Goal: Transaction & Acquisition: Purchase product/service

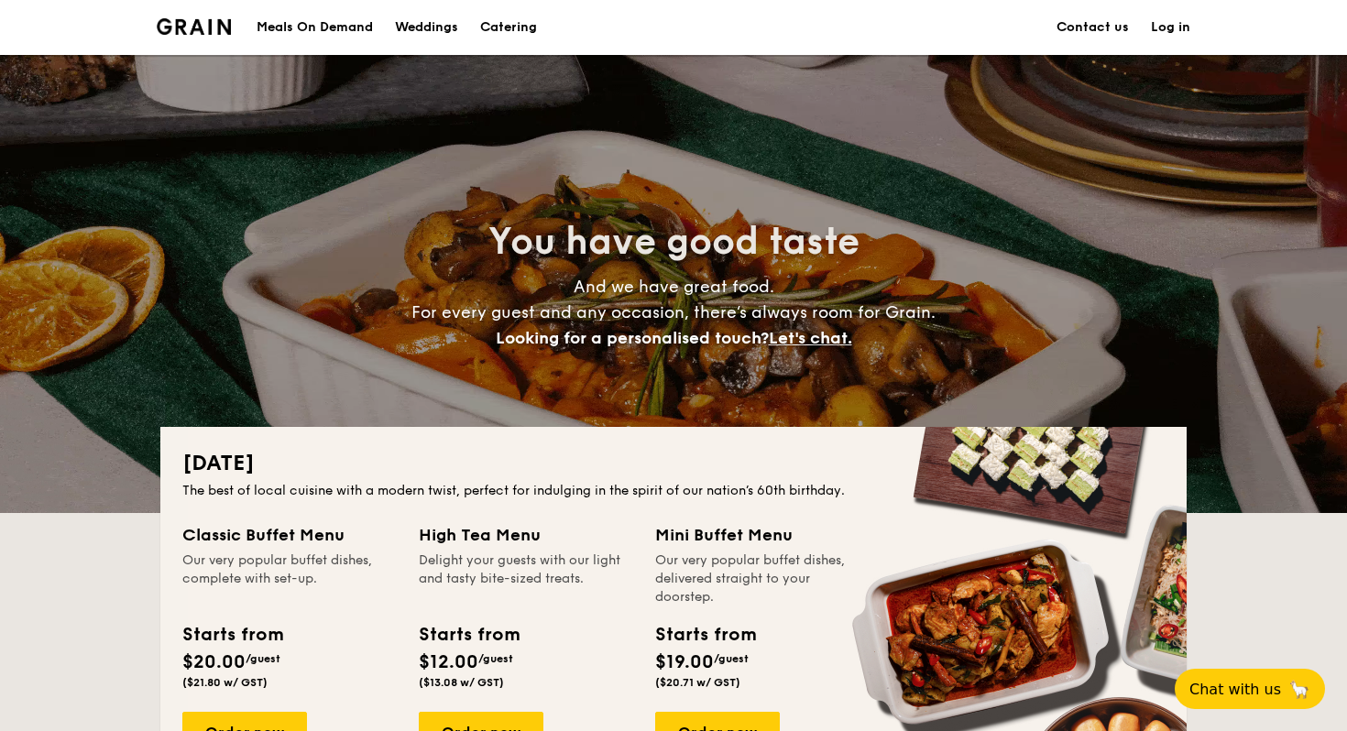
click at [310, 28] on div "Meals On Demand" at bounding box center [315, 27] width 116 height 55
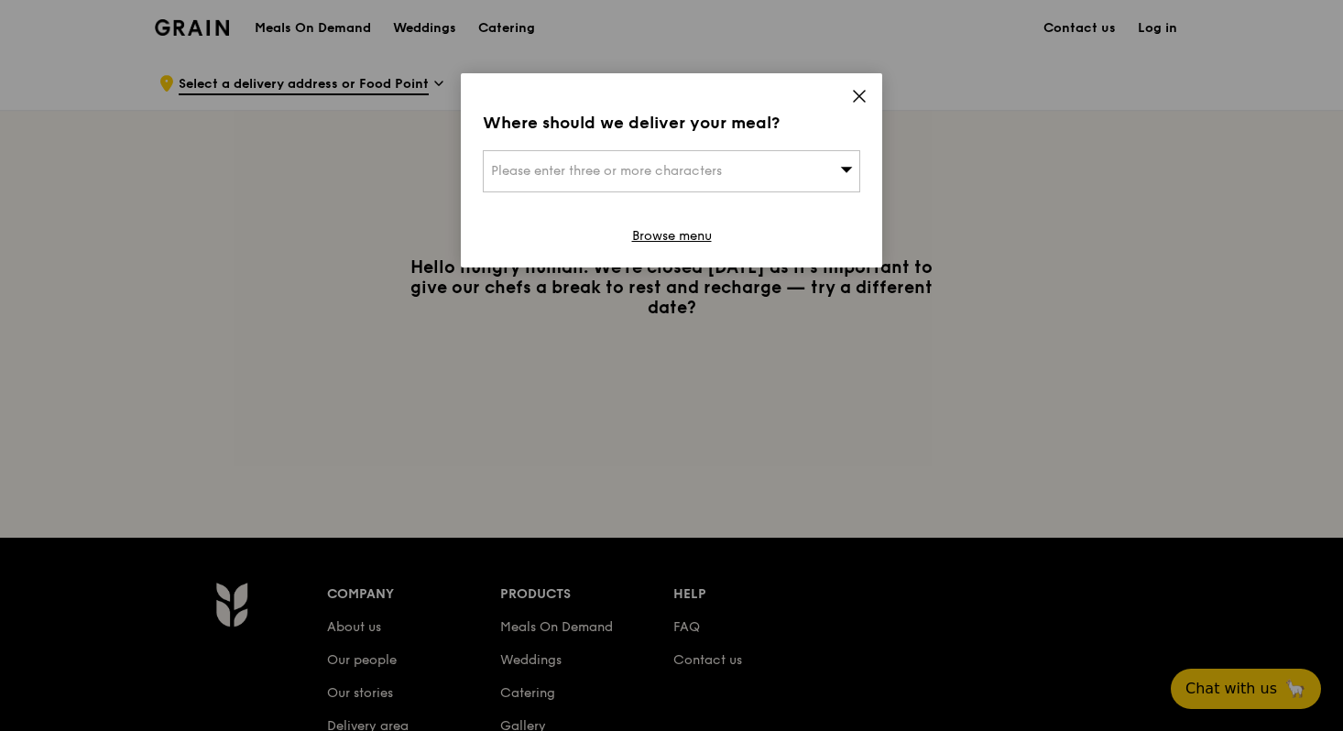
click at [857, 96] on icon at bounding box center [859, 96] width 16 height 16
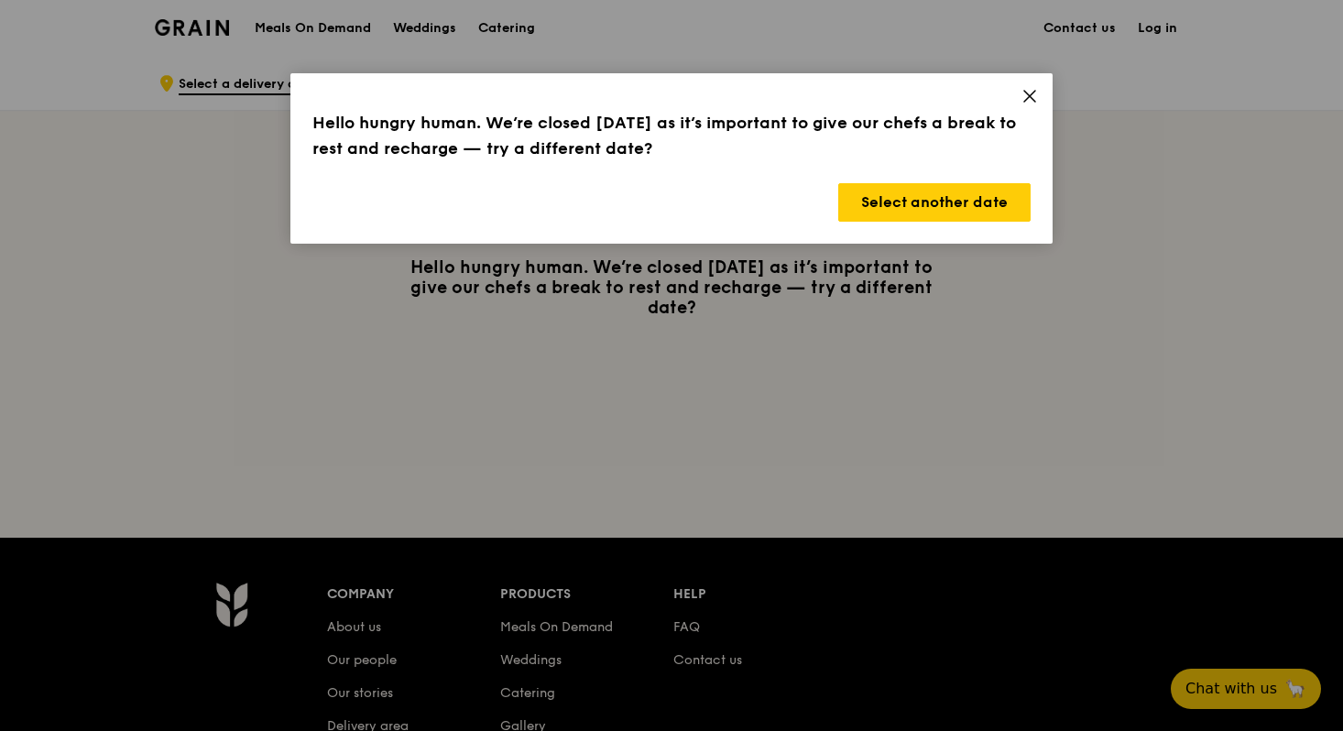
click at [1043, 93] on div "Hello hungry human. We’re closed today as it’s important to give our chefs a br…" at bounding box center [671, 158] width 762 height 170
click at [1031, 93] on icon at bounding box center [1029, 96] width 11 height 11
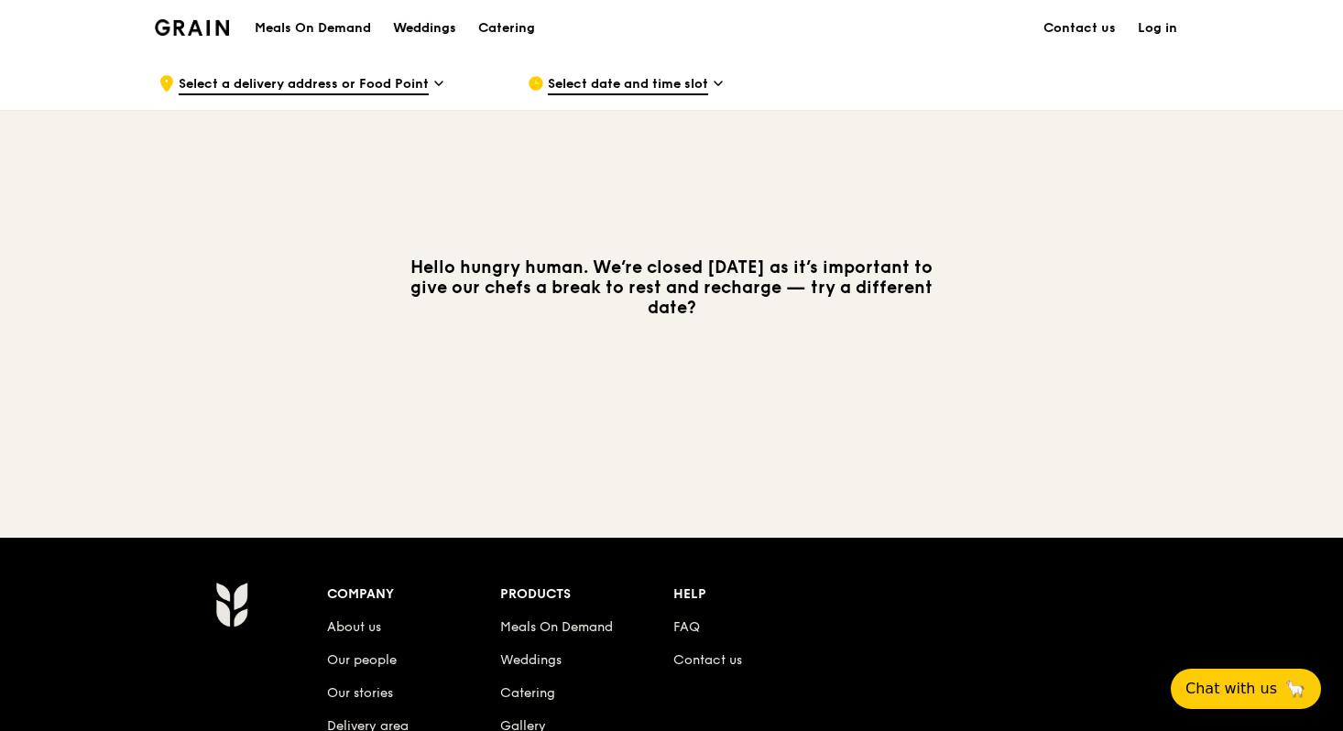
click at [426, 29] on div "Weddings" at bounding box center [424, 28] width 63 height 55
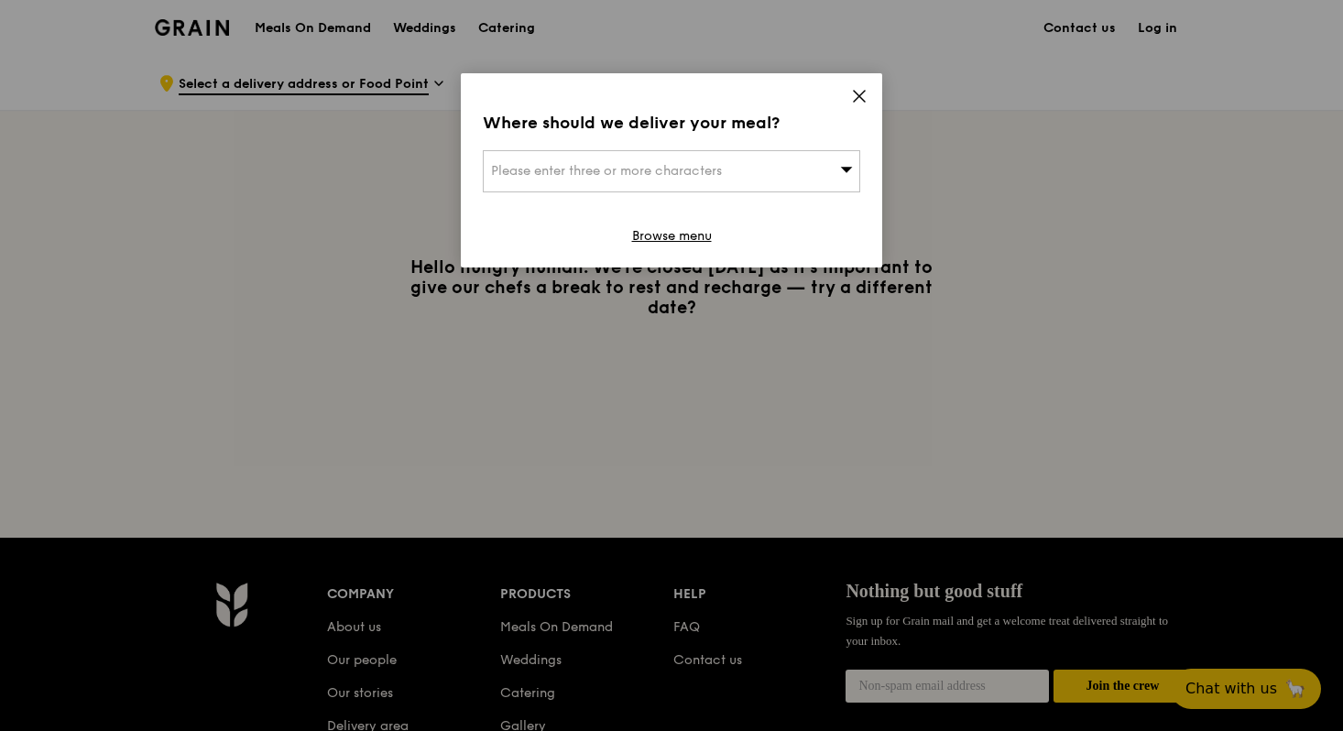
click at [681, 180] on div "Please enter three or more characters" at bounding box center [671, 171] width 377 height 42
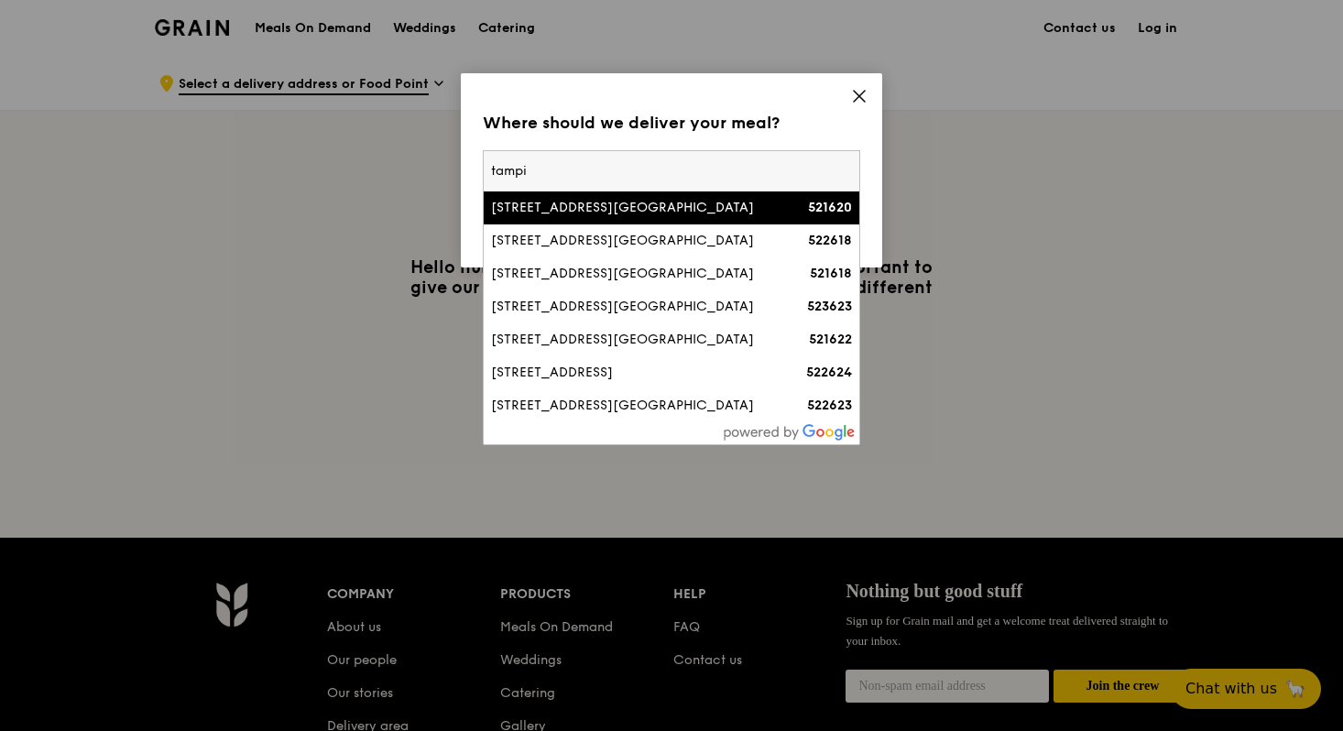
type input "tampi"
click at [679, 217] on div "[STREET_ADDRESS][GEOGRAPHIC_DATA]" at bounding box center [626, 208] width 271 height 18
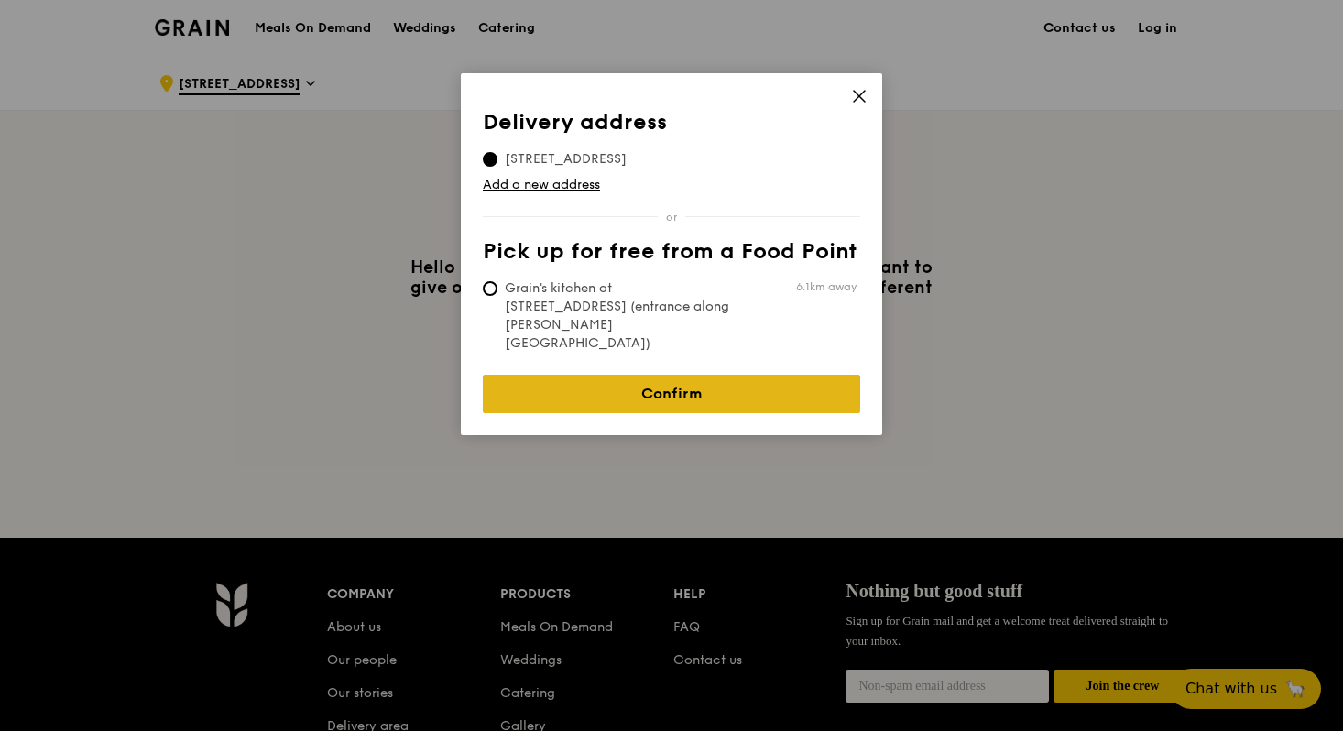
click at [681, 375] on link "Confirm" at bounding box center [671, 394] width 377 height 38
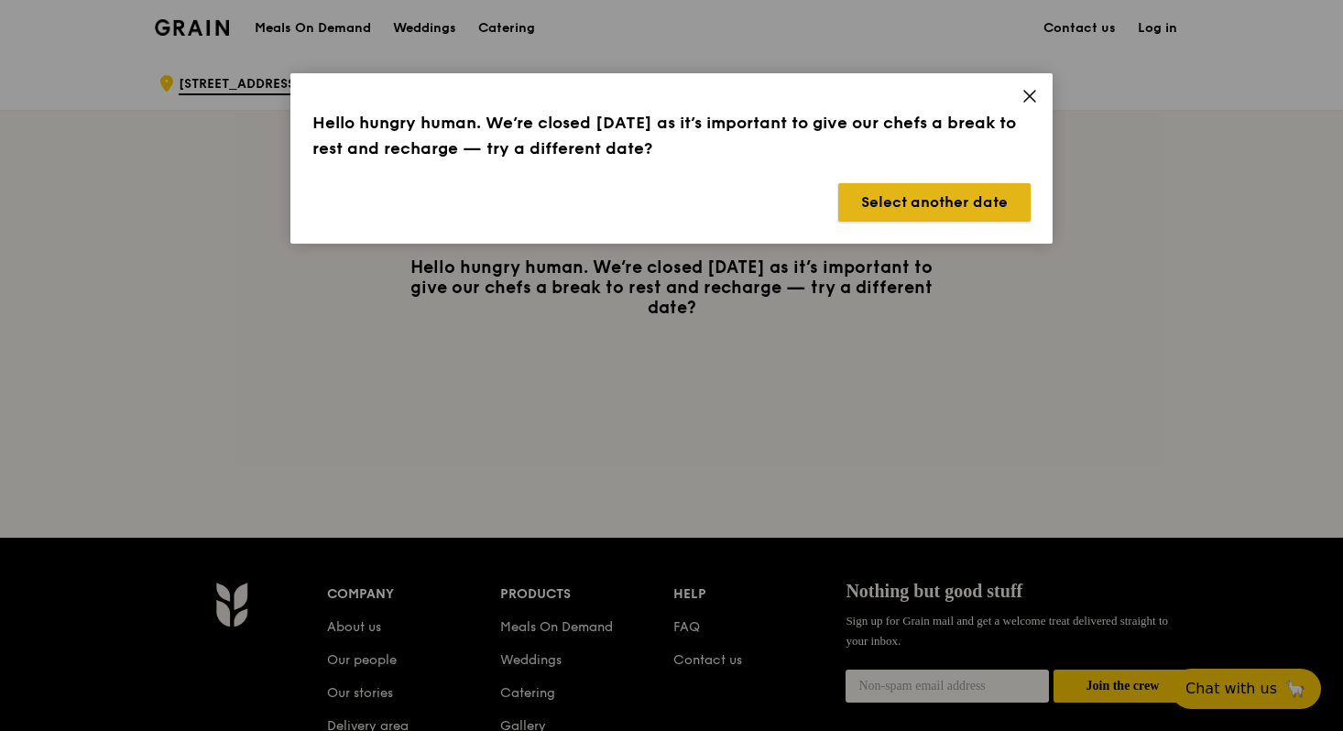
click at [884, 213] on button "Select another date" at bounding box center [934, 202] width 192 height 38
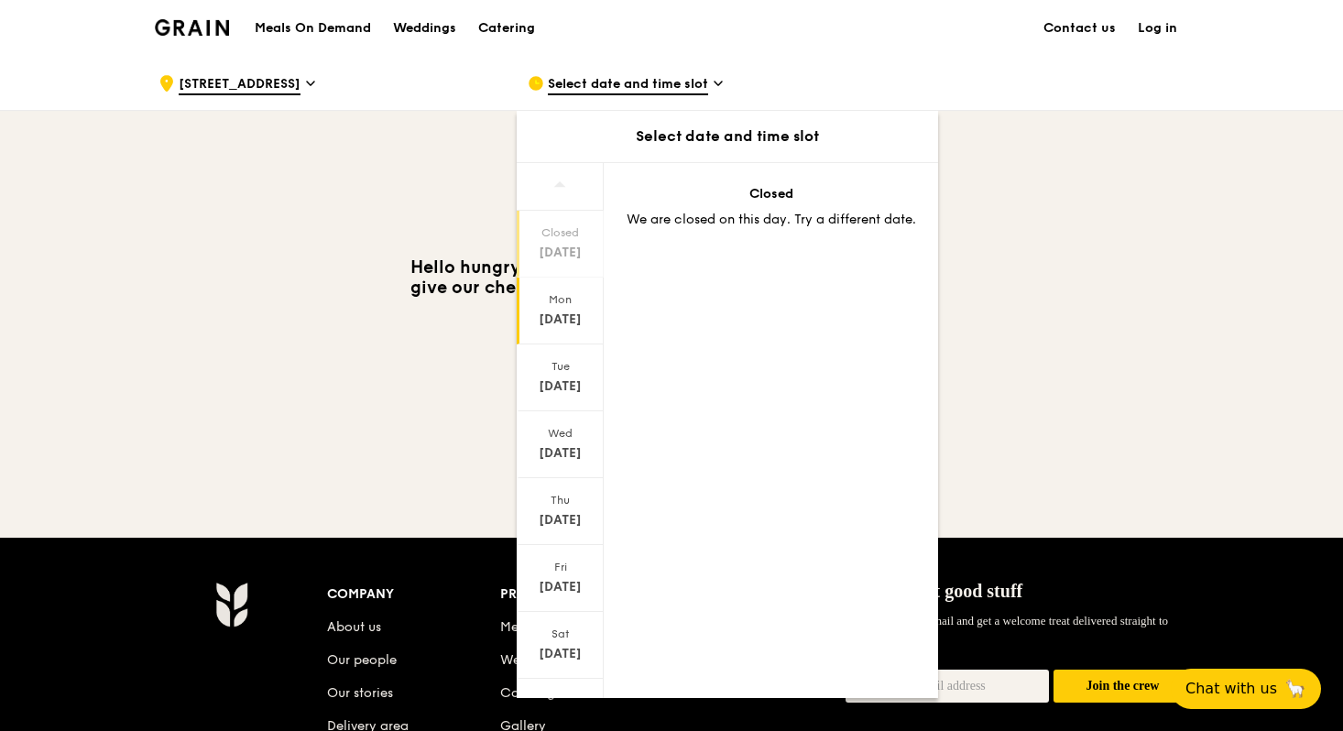
click at [574, 303] on div "Mon" at bounding box center [560, 299] width 82 height 15
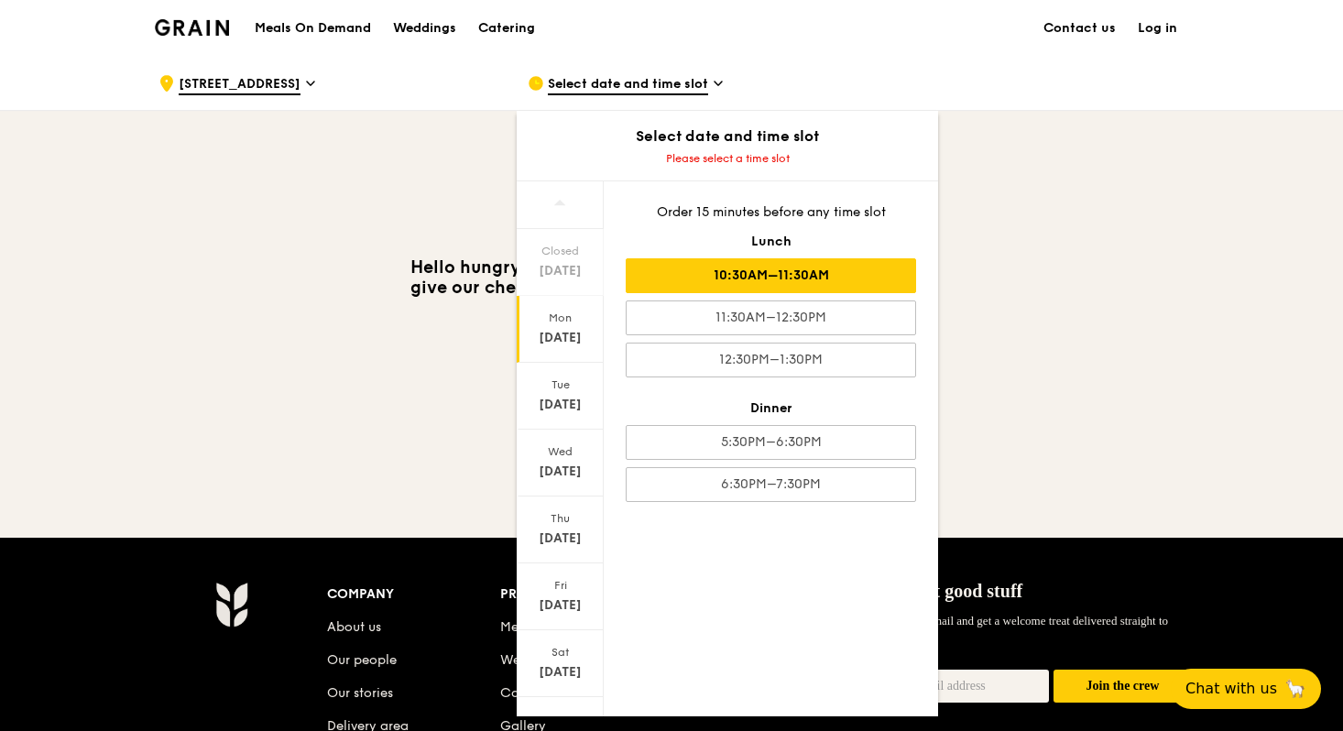
click at [872, 277] on div "10:30AM–11:30AM" at bounding box center [771, 275] width 290 height 35
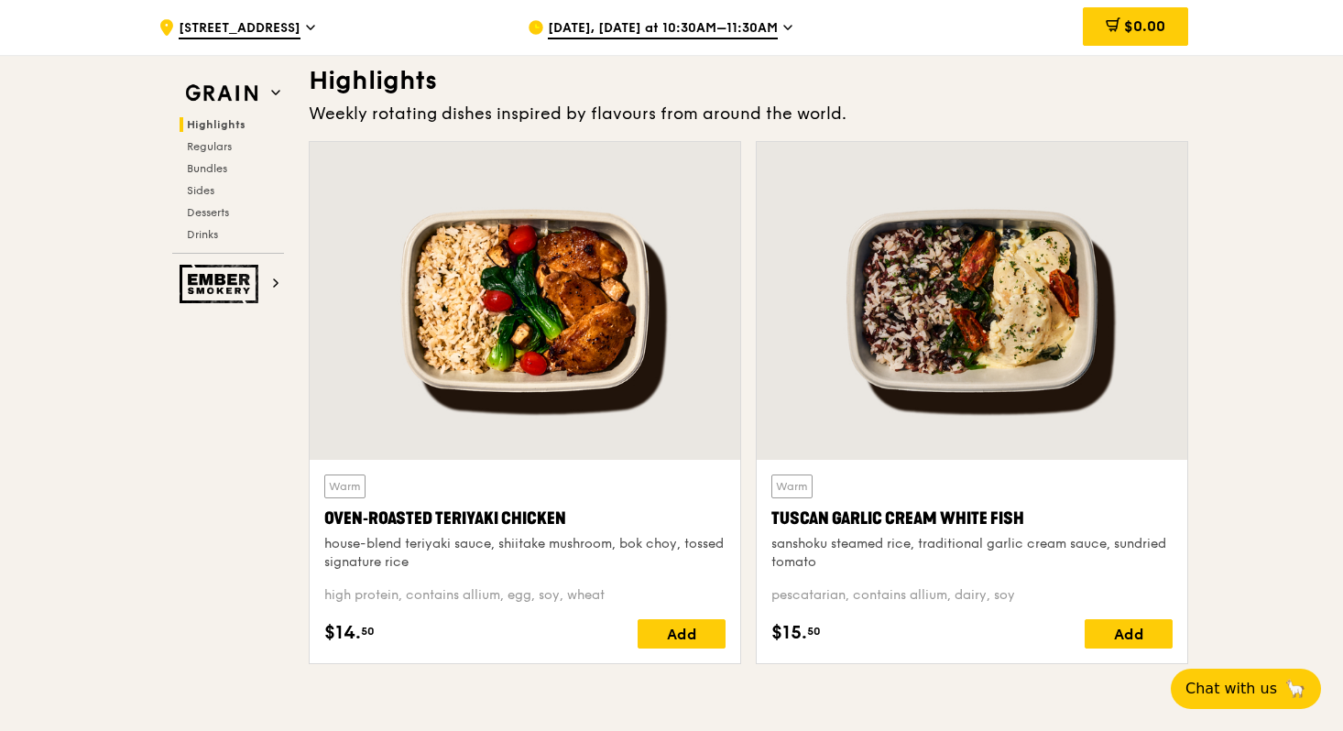
scroll to position [523, 0]
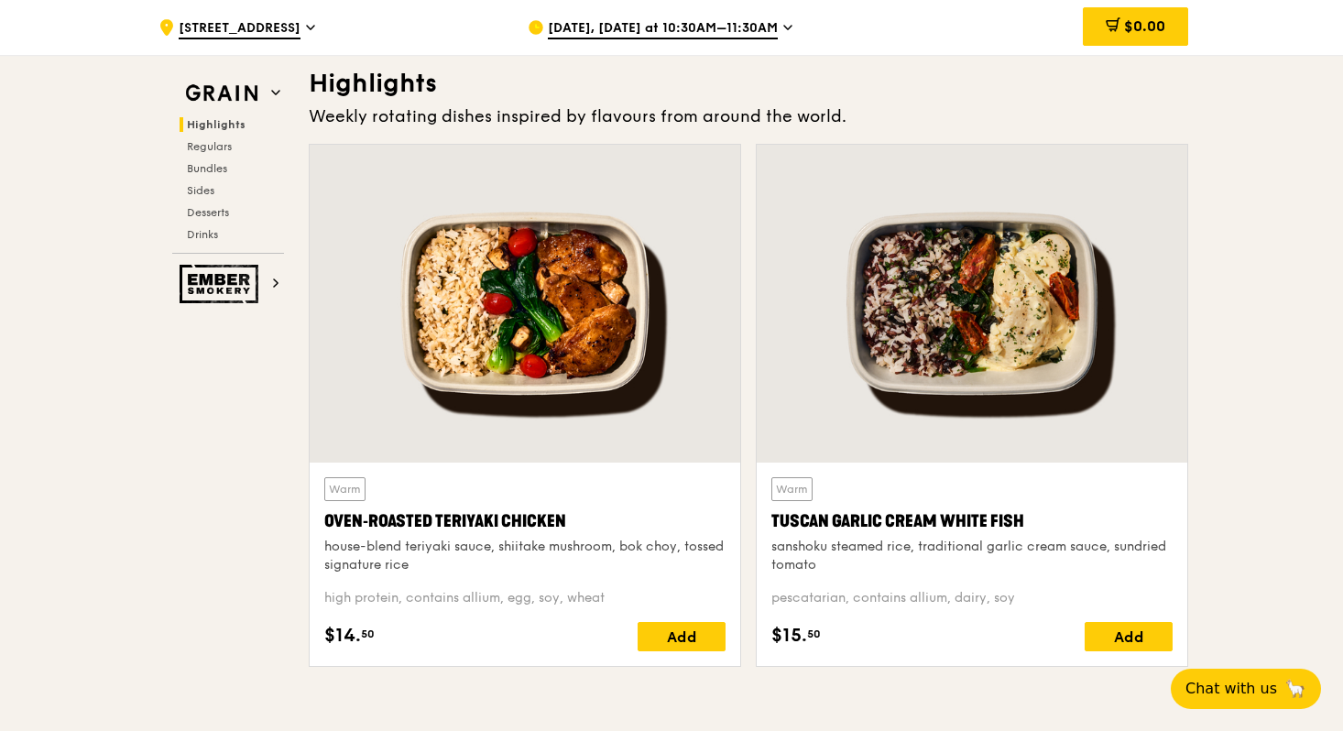
click at [541, 437] on div at bounding box center [525, 304] width 431 height 318
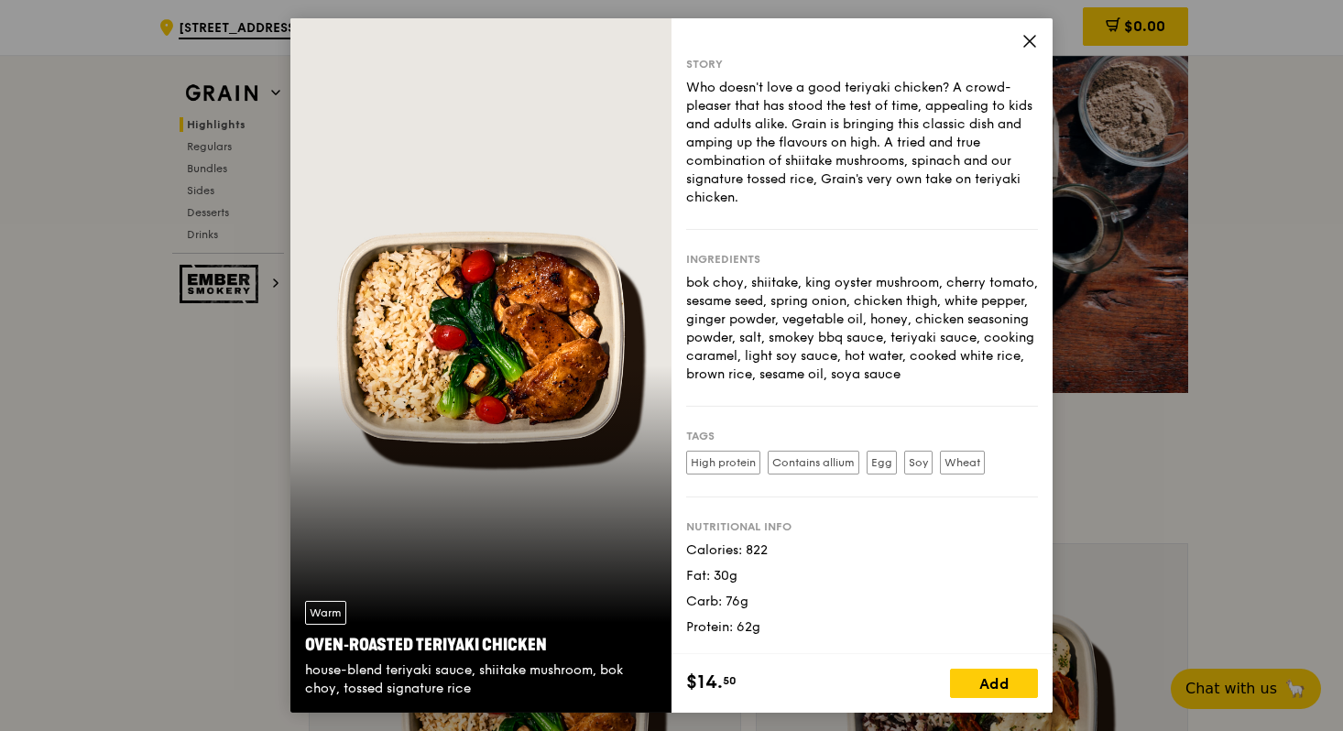
scroll to position [0, 0]
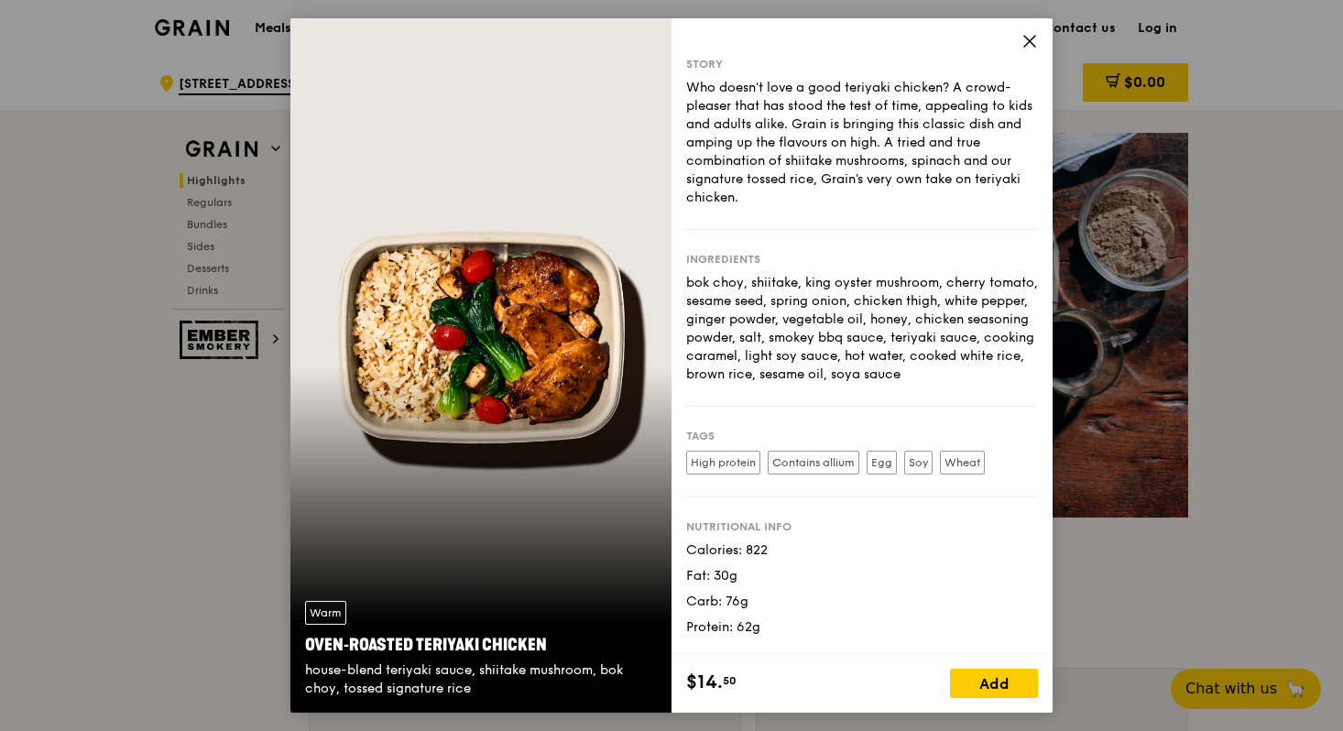
click at [1026, 47] on icon at bounding box center [1030, 41] width 16 height 16
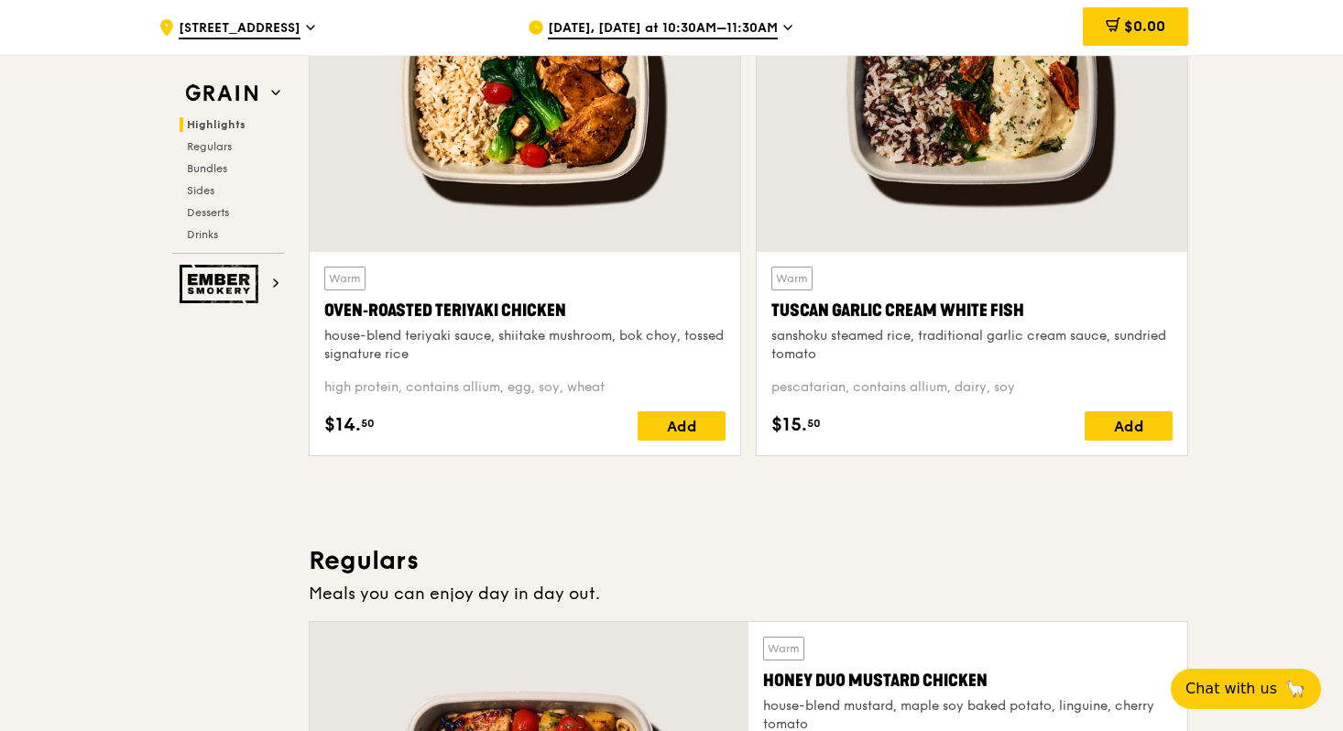
scroll to position [887, 0]
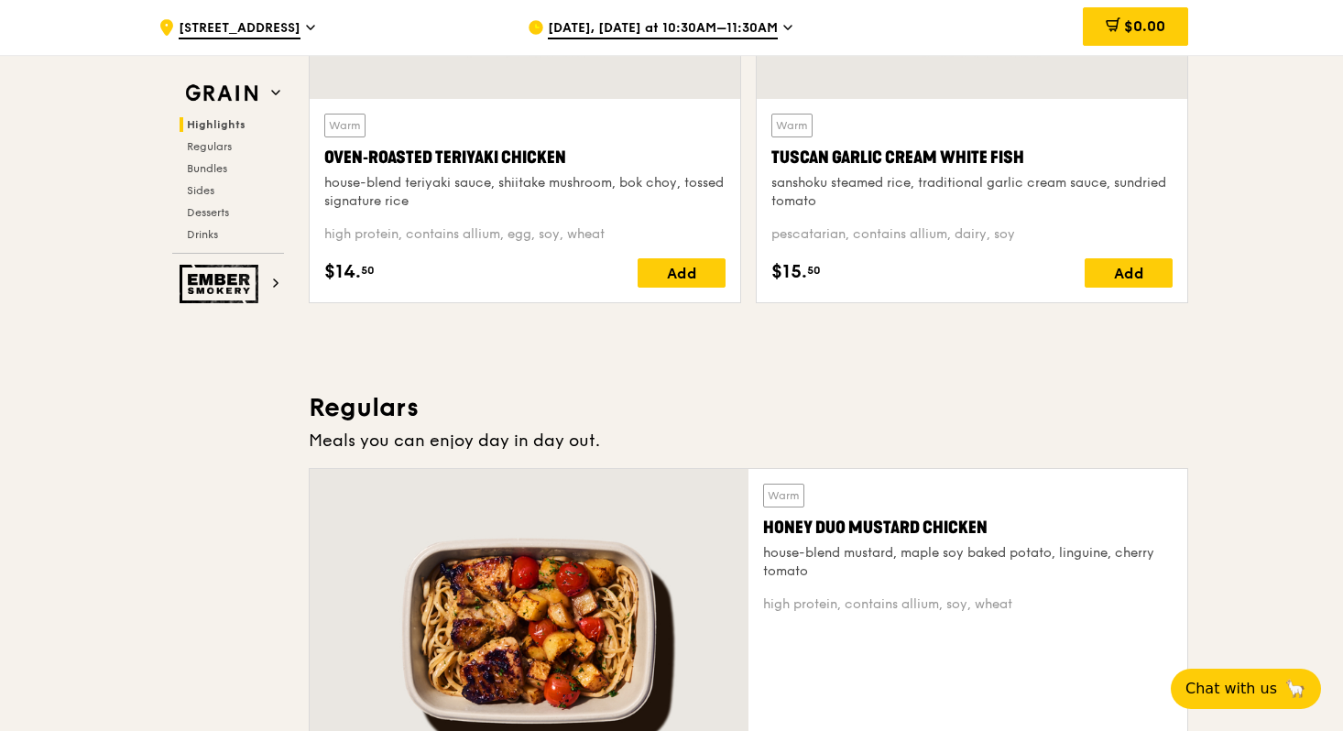
click at [498, 202] on div "house-blend teriyaki sauce, shiitake mushroom, bok choy, tossed signature rice" at bounding box center [524, 192] width 401 height 37
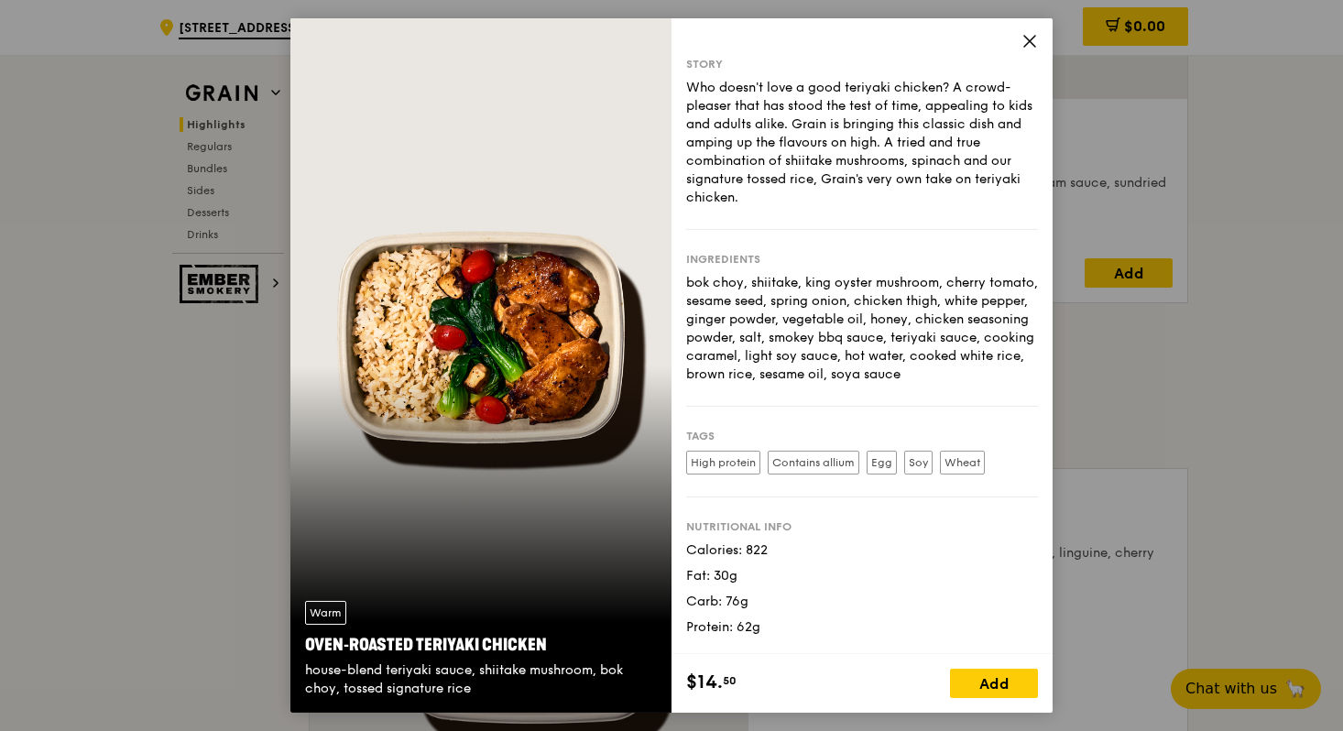
click at [1022, 50] on span at bounding box center [1030, 44] width 16 height 20
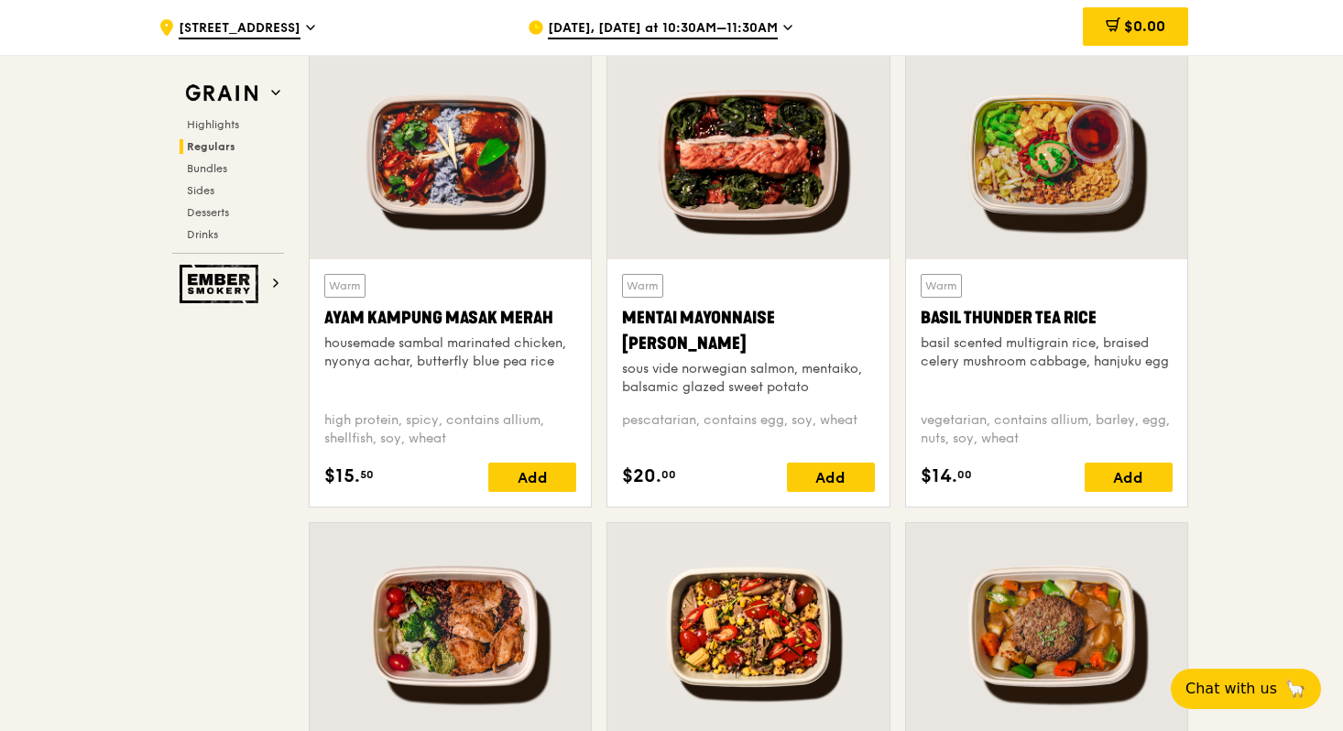
scroll to position [1645, 0]
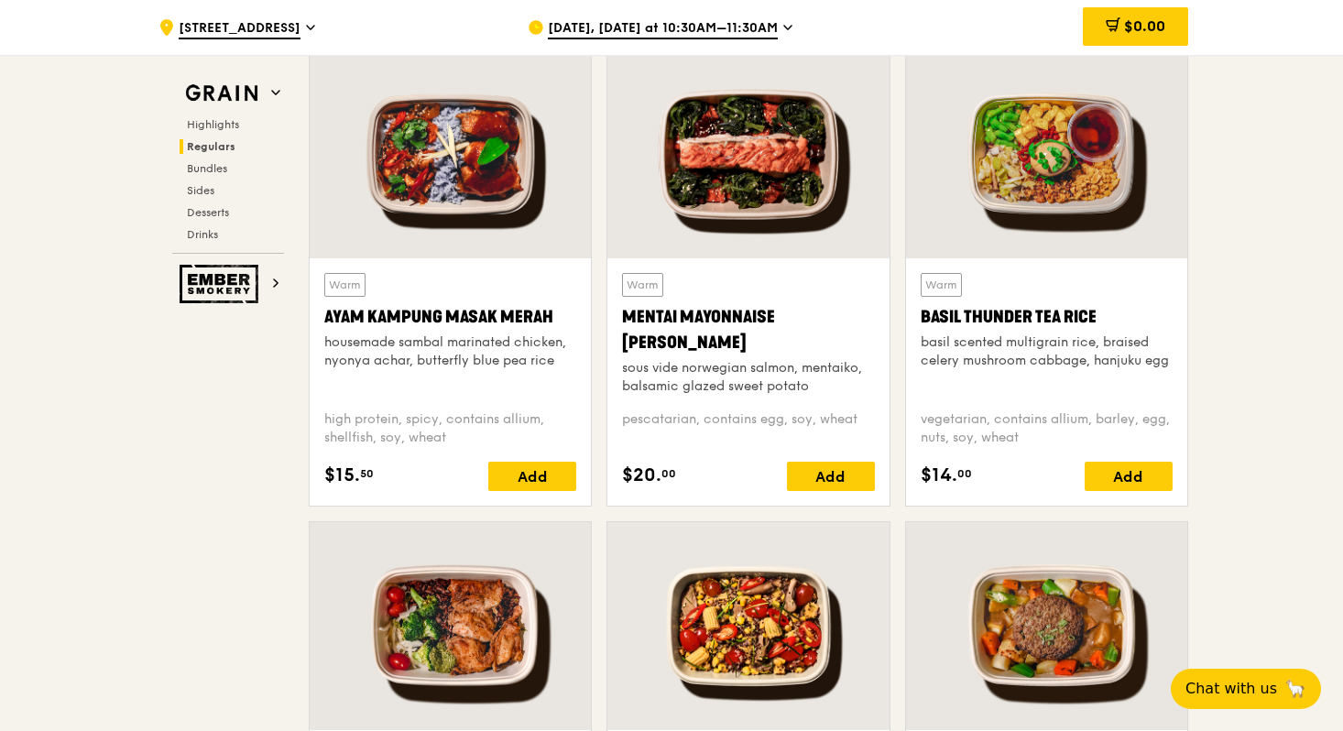
click at [736, 295] on div "Warm Mentai Mayonnaise Aburi Salmon sous vide norwegian salmon, mentaiko, balsa…" at bounding box center [748, 334] width 252 height 123
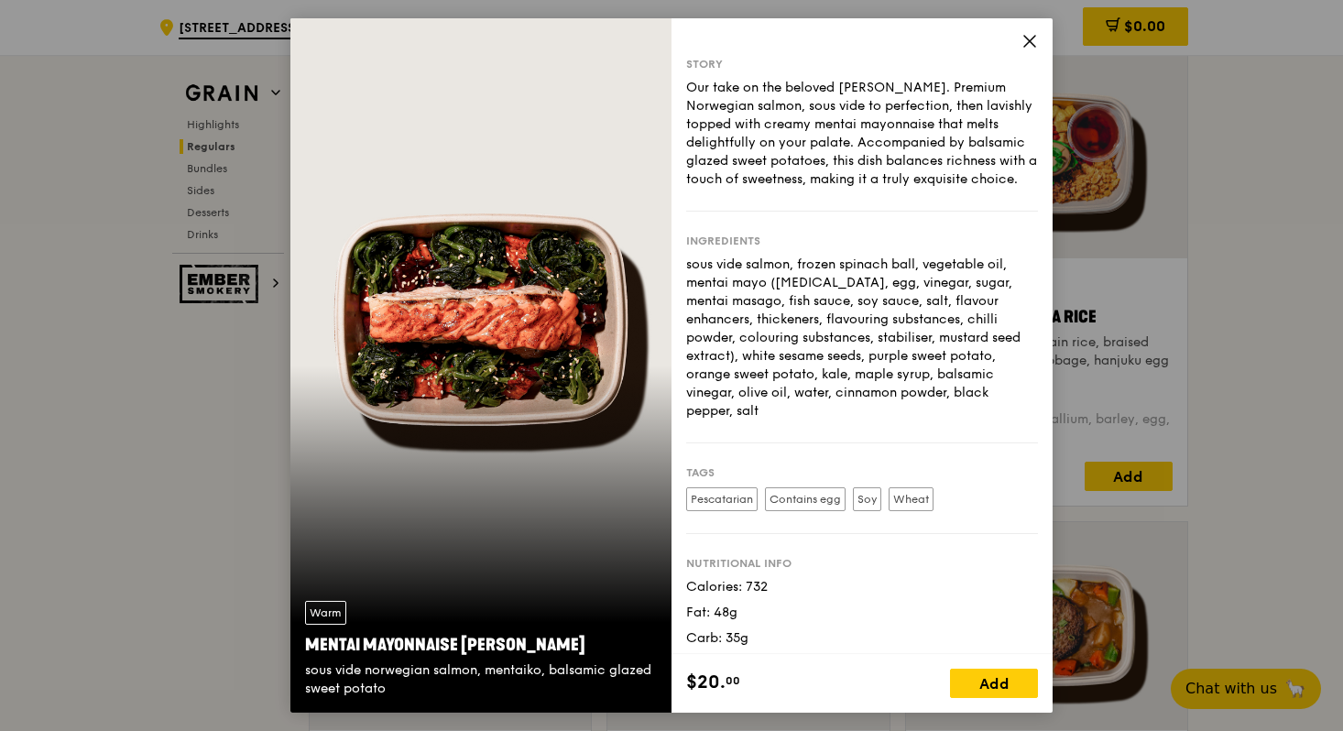
click at [1034, 44] on icon at bounding box center [1030, 41] width 16 height 16
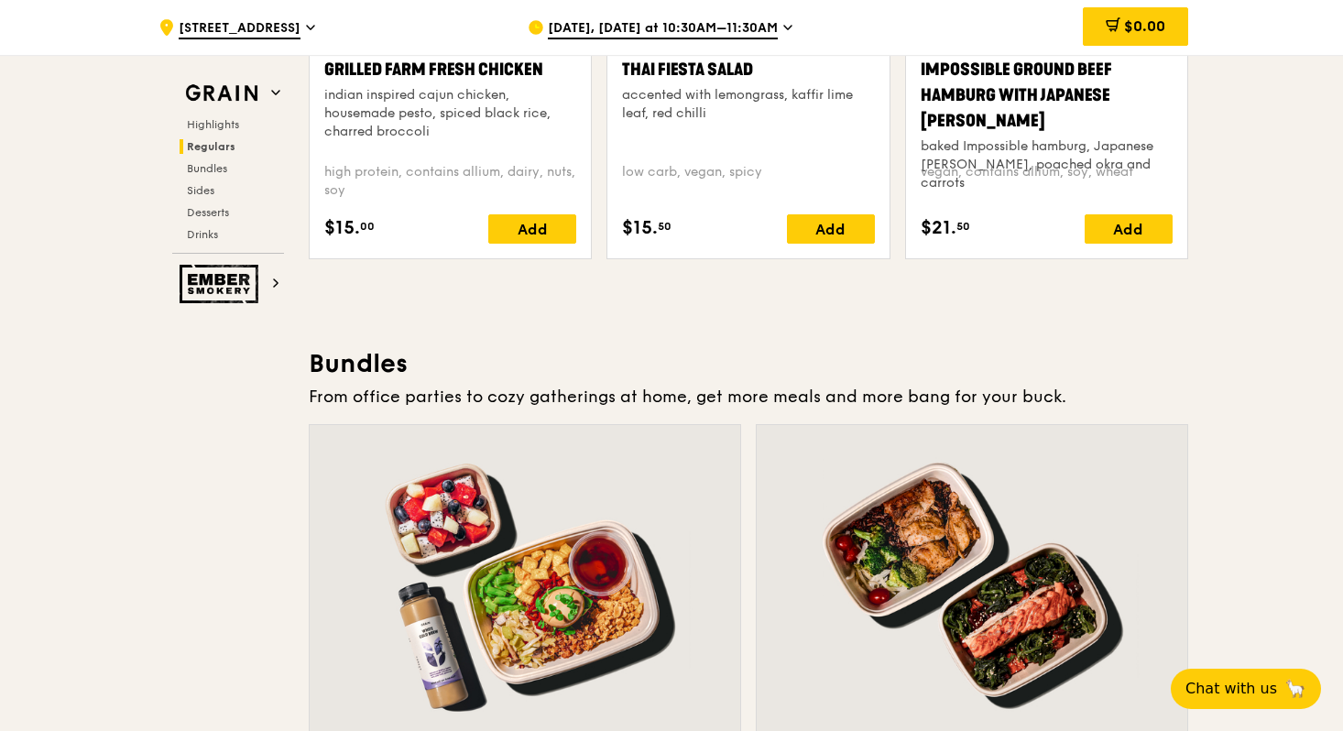
scroll to position [2497, 0]
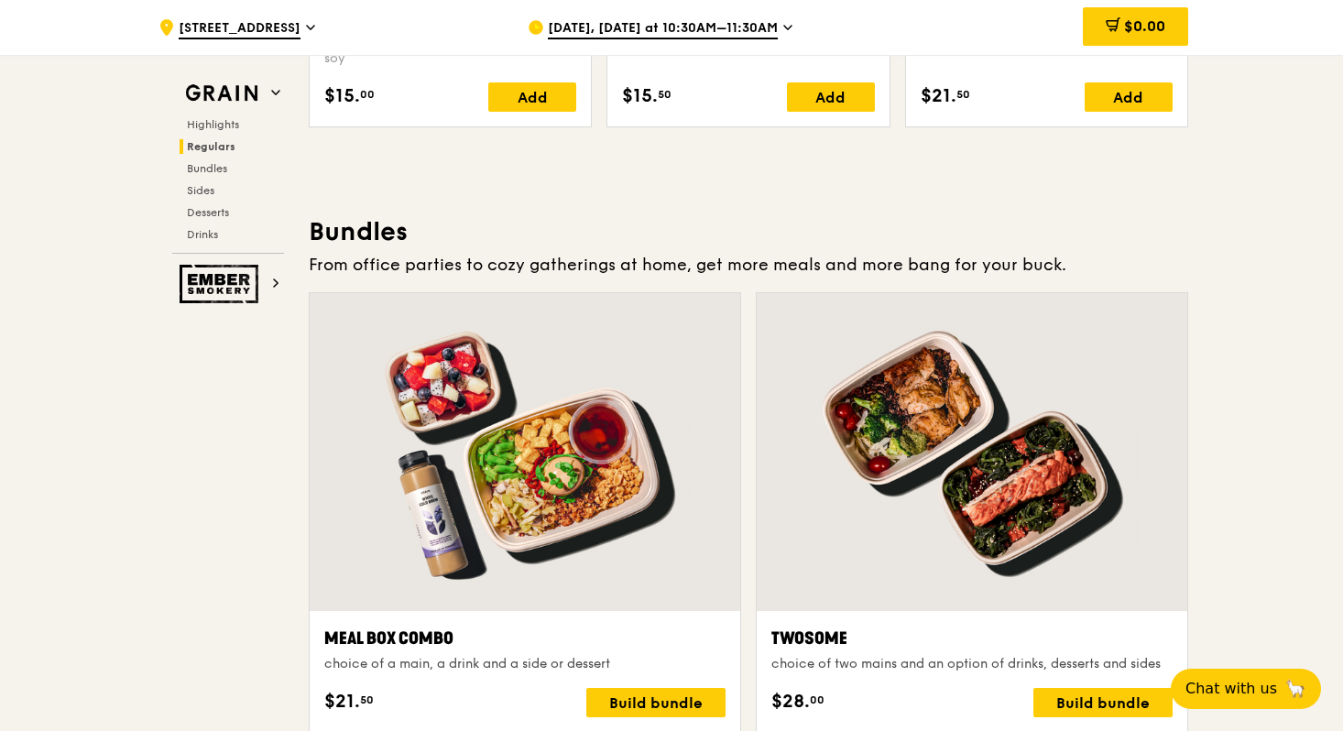
click at [634, 365] on div at bounding box center [525, 452] width 431 height 318
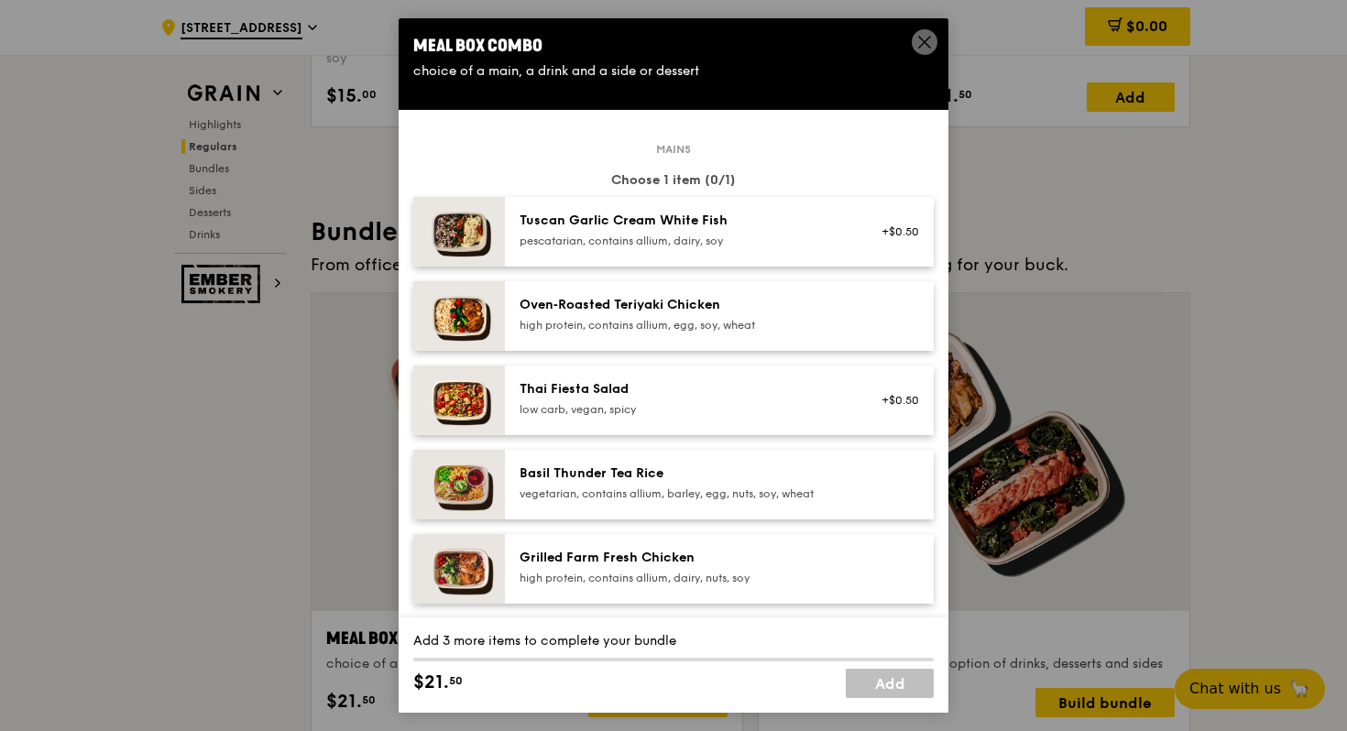
click at [926, 44] on icon at bounding box center [924, 42] width 11 height 11
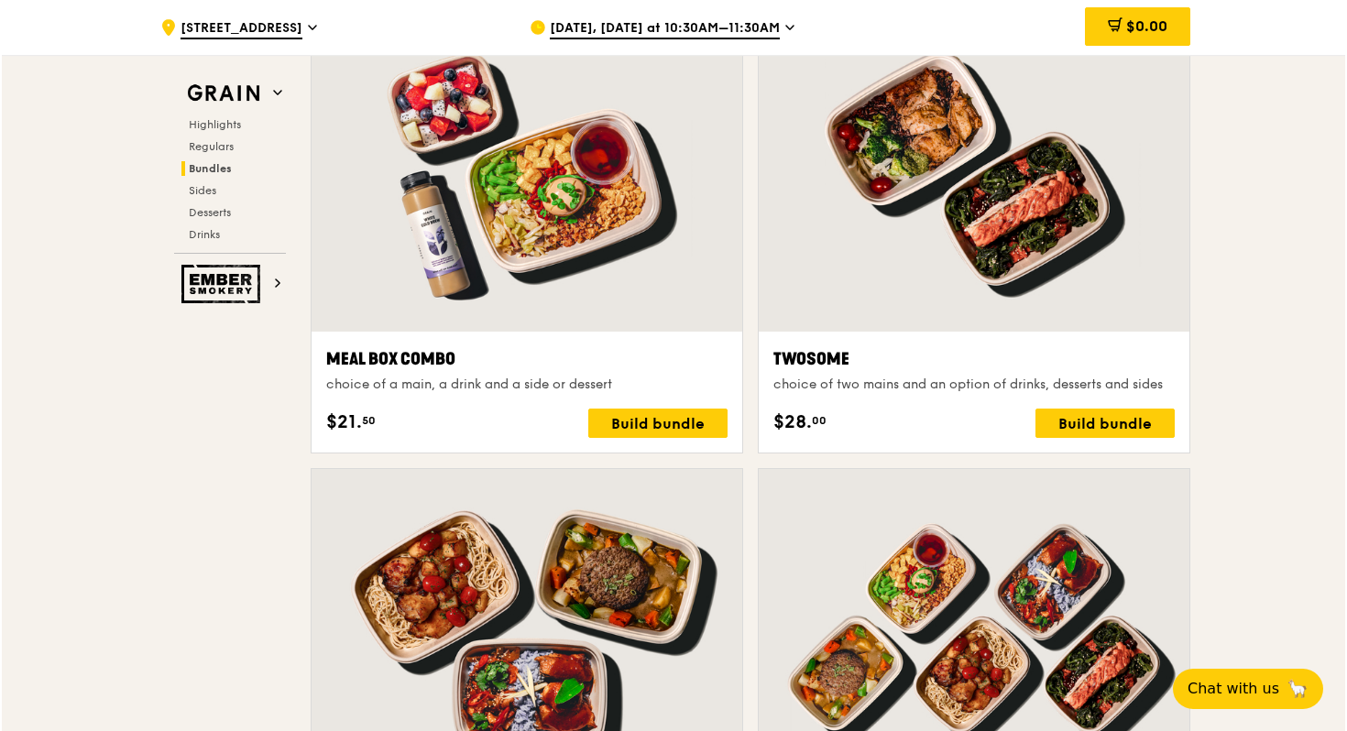
scroll to position [3186, 0]
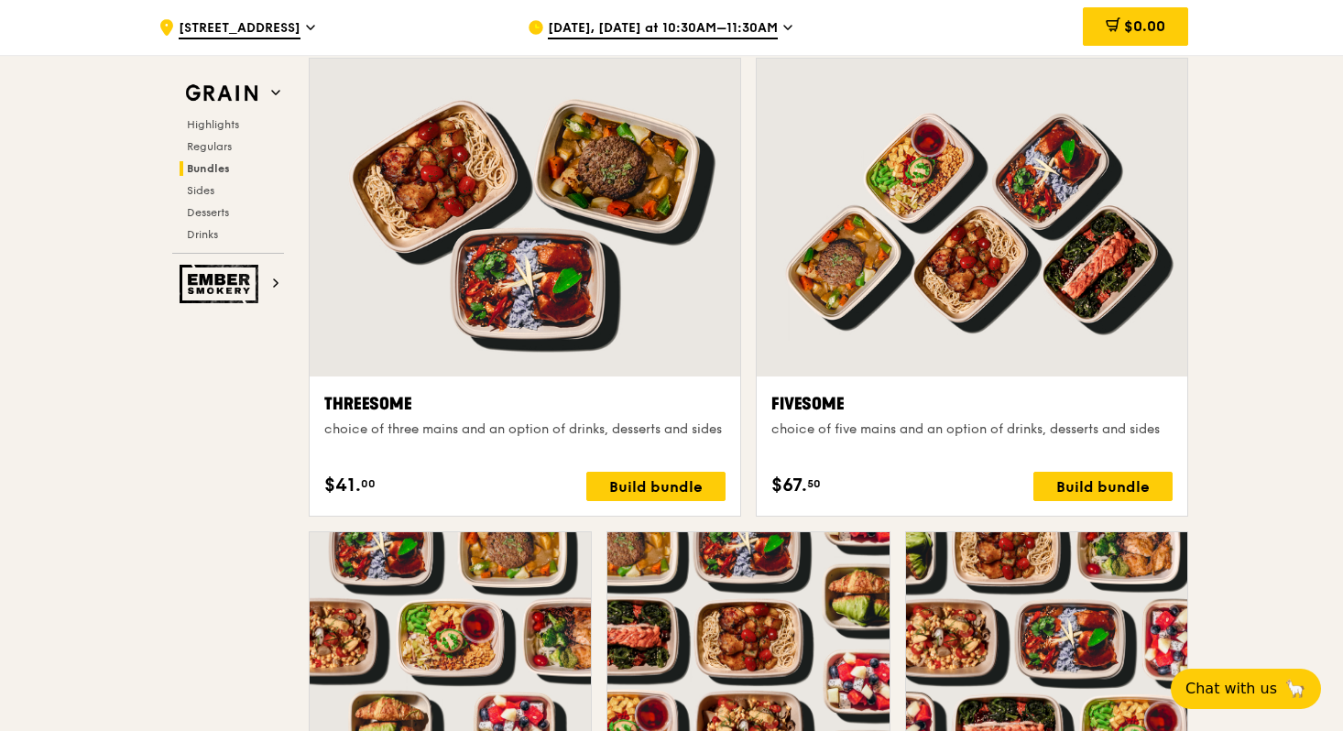
click at [451, 439] on div "choice of three mains and an option of drinks, desserts and sides" at bounding box center [524, 430] width 401 height 18
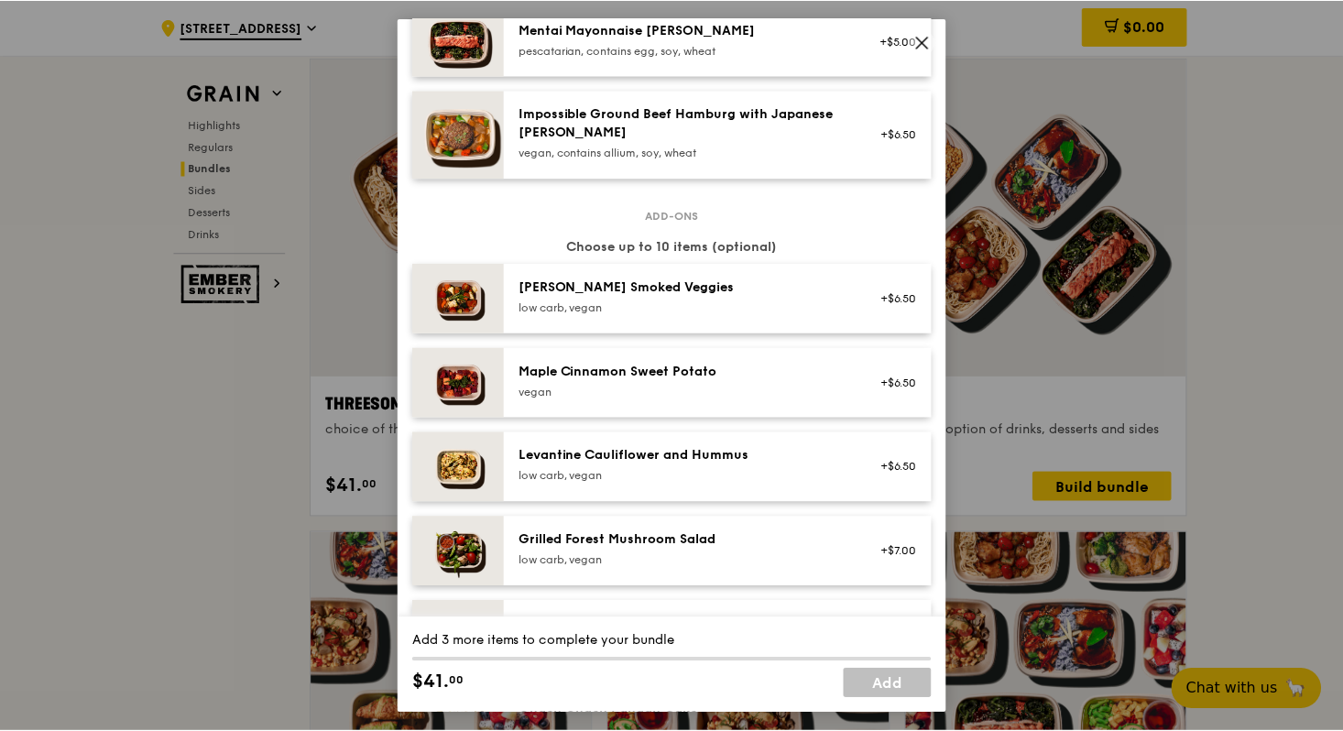
scroll to position [0, 0]
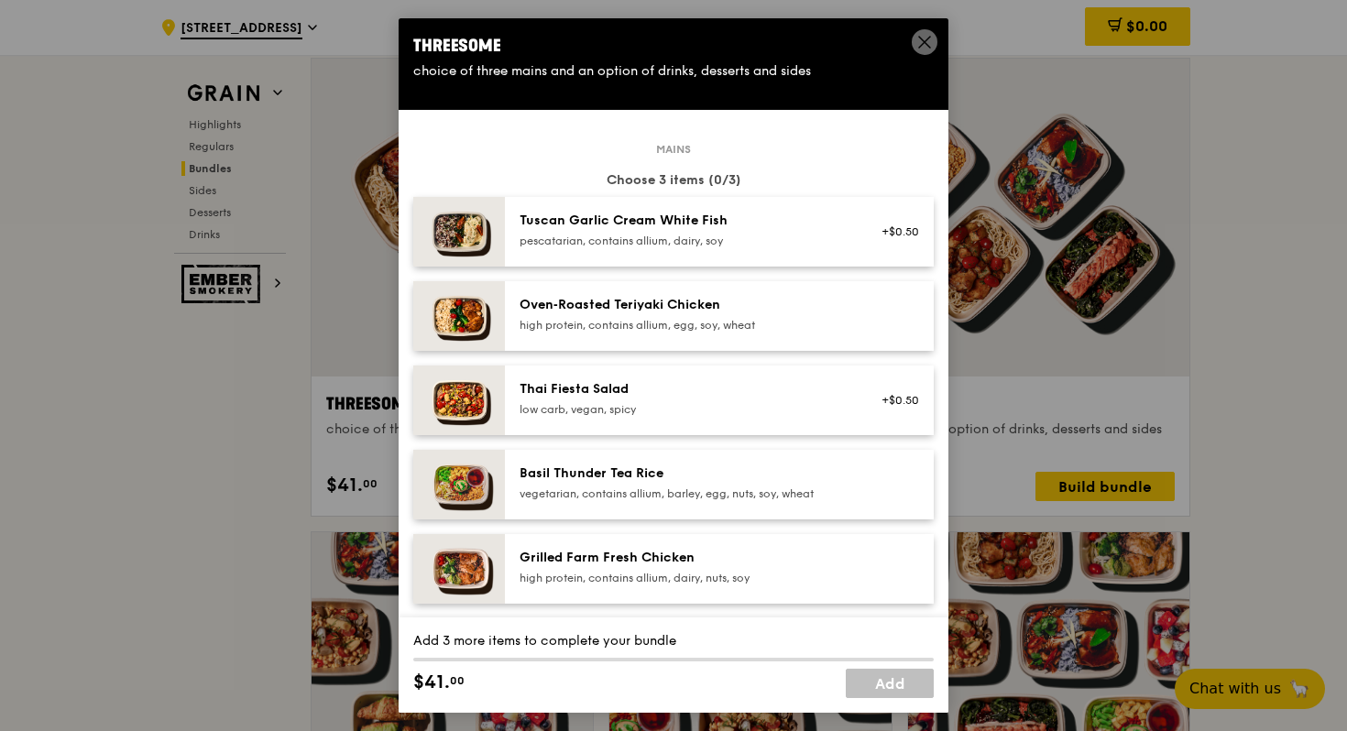
click at [925, 45] on icon at bounding box center [924, 42] width 16 height 16
